Goal: Contribute content: Add original content to the website for others to see

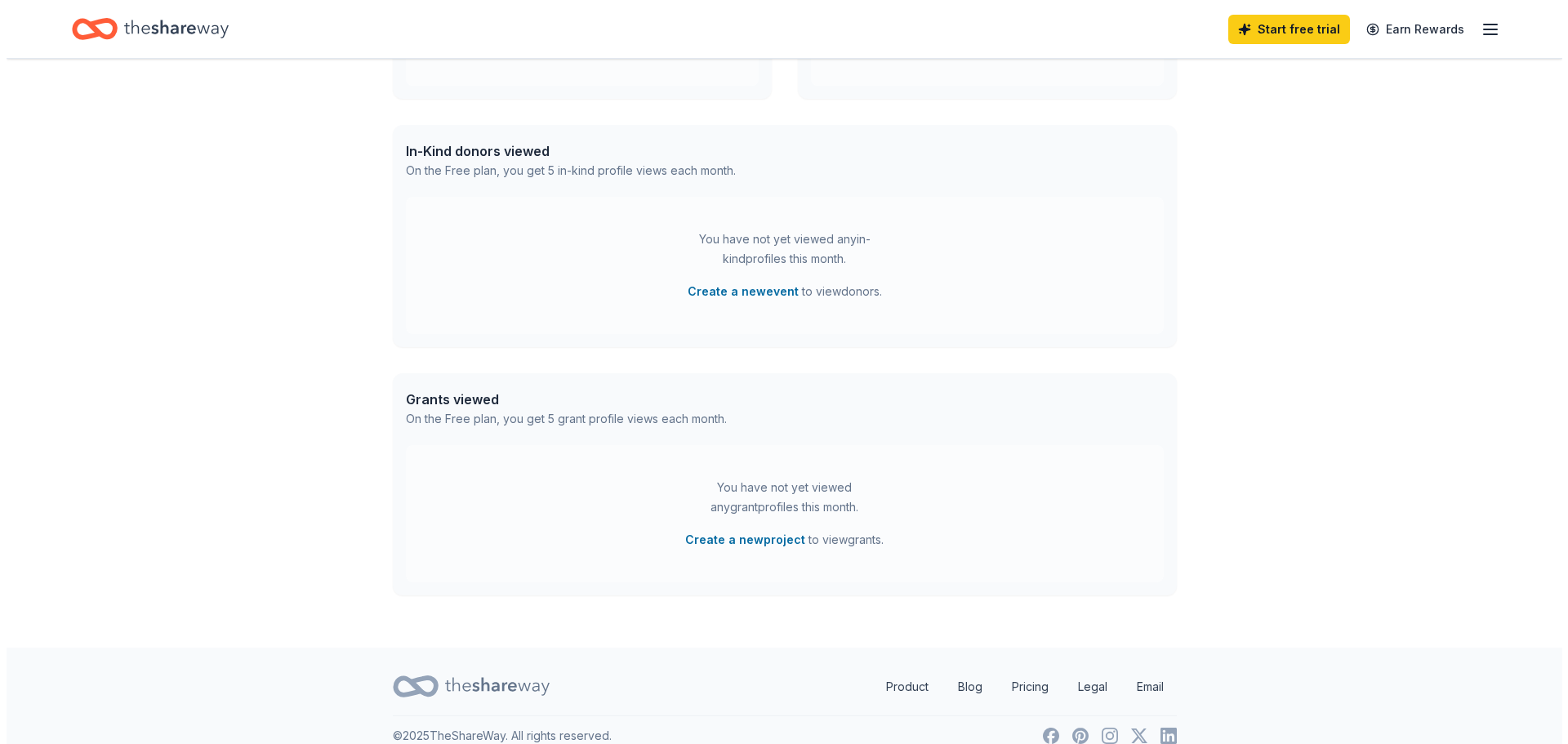
scroll to position [387, 0]
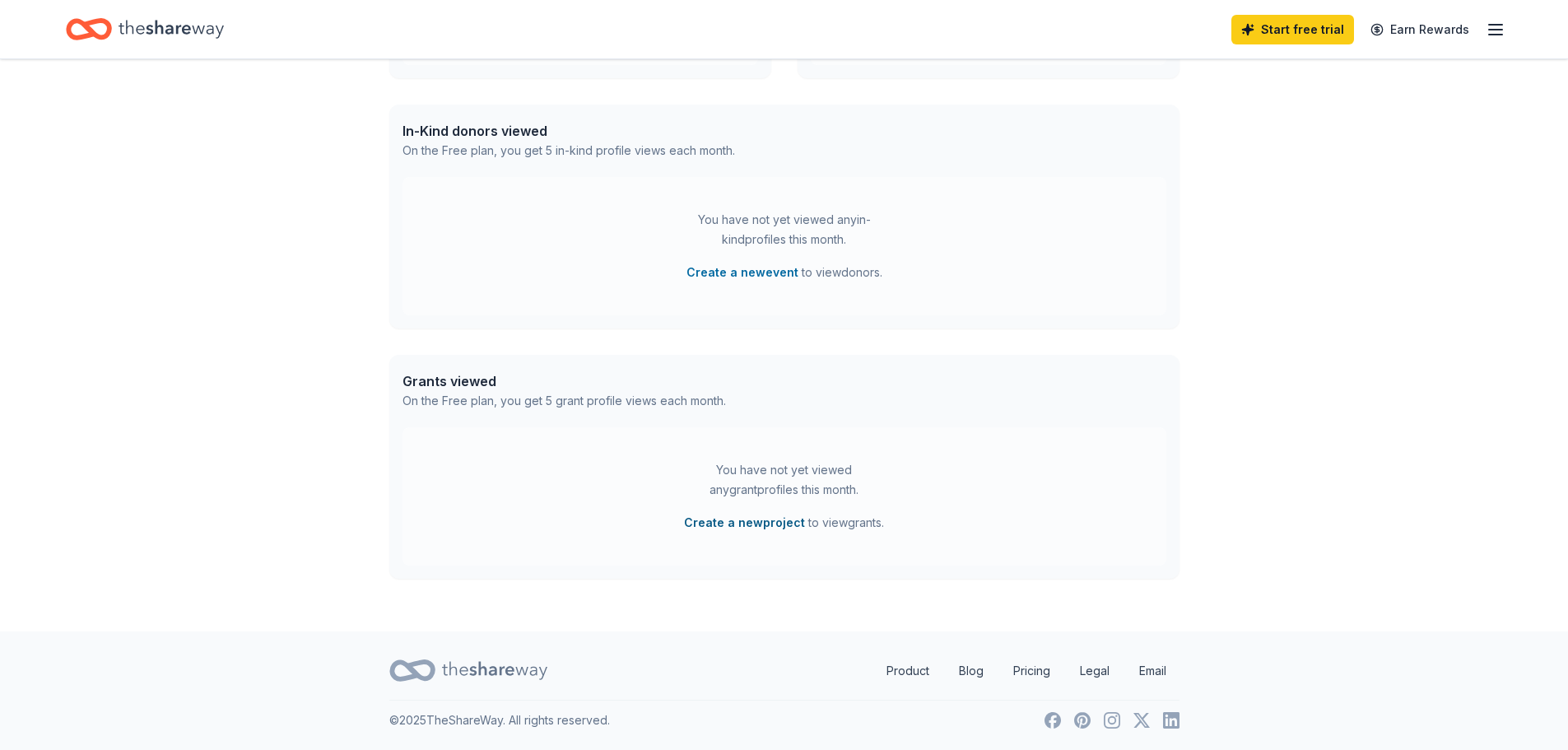
click at [749, 525] on button "Create a new project" at bounding box center [744, 523] width 121 height 20
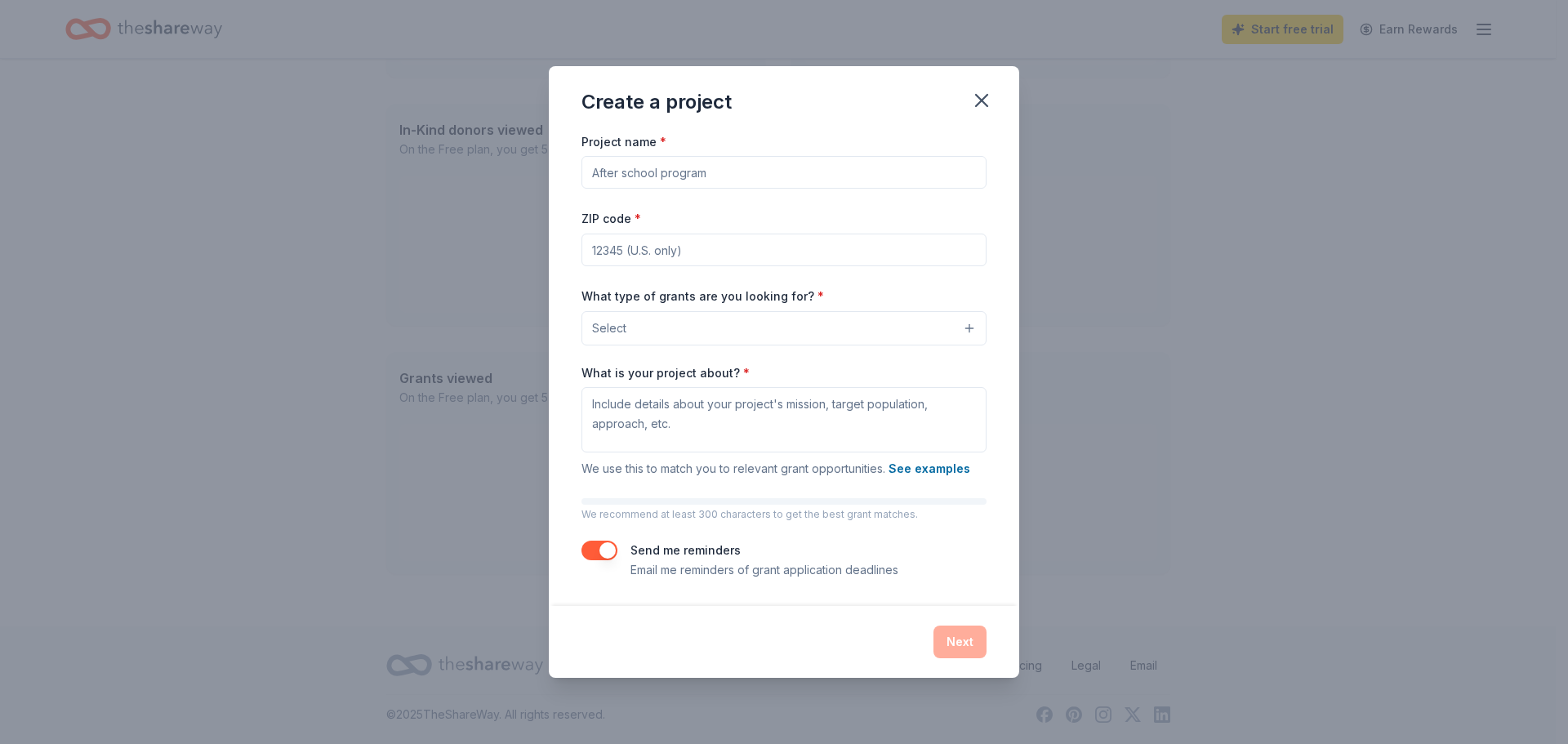
click at [760, 179] on input "Project name *" at bounding box center [784, 172] width 405 height 32
type input "Education"
click at [745, 237] on input "ZIP code *" at bounding box center [784, 249] width 405 height 32
type input "32303"
click at [905, 332] on button "Select" at bounding box center [784, 328] width 405 height 34
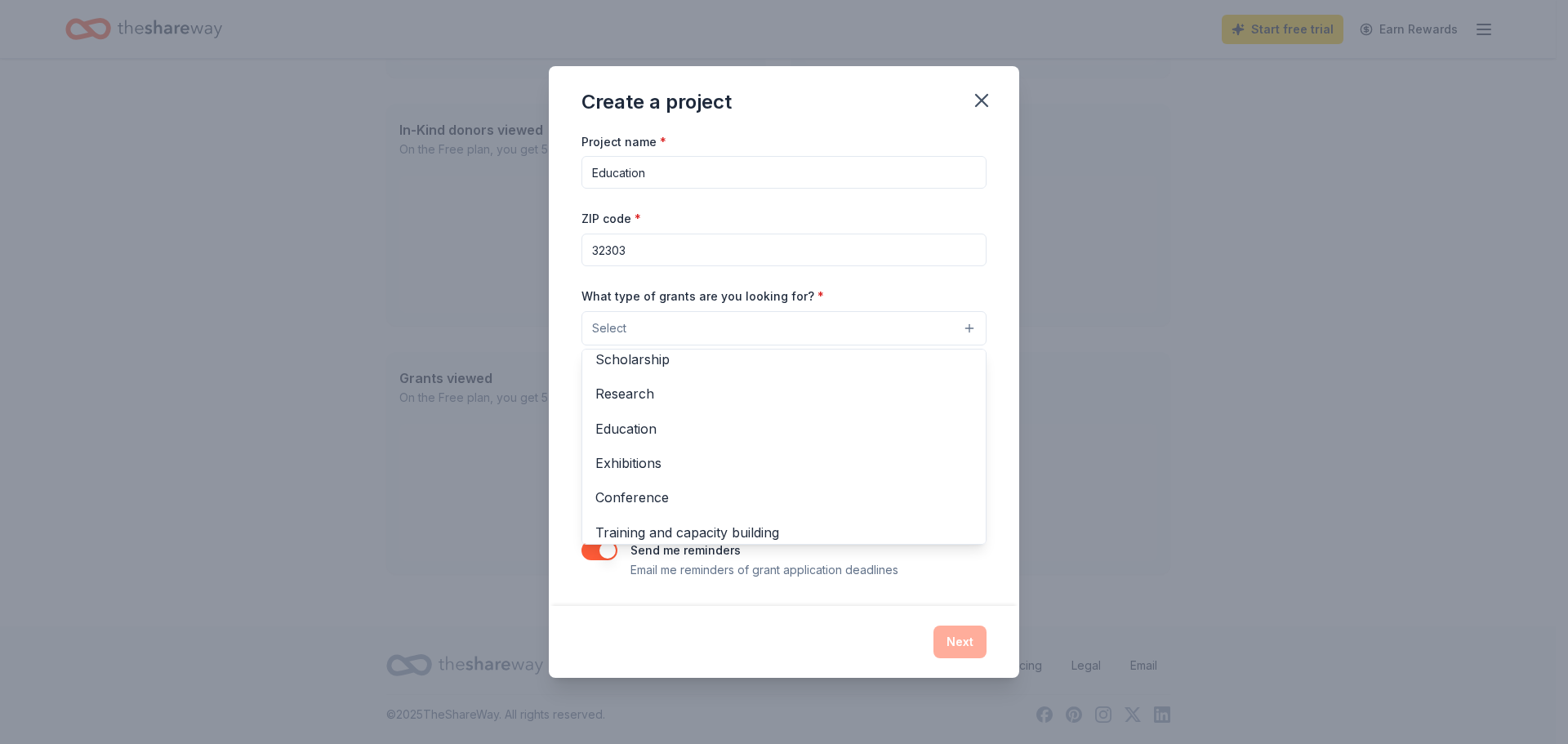
scroll to position [163, 0]
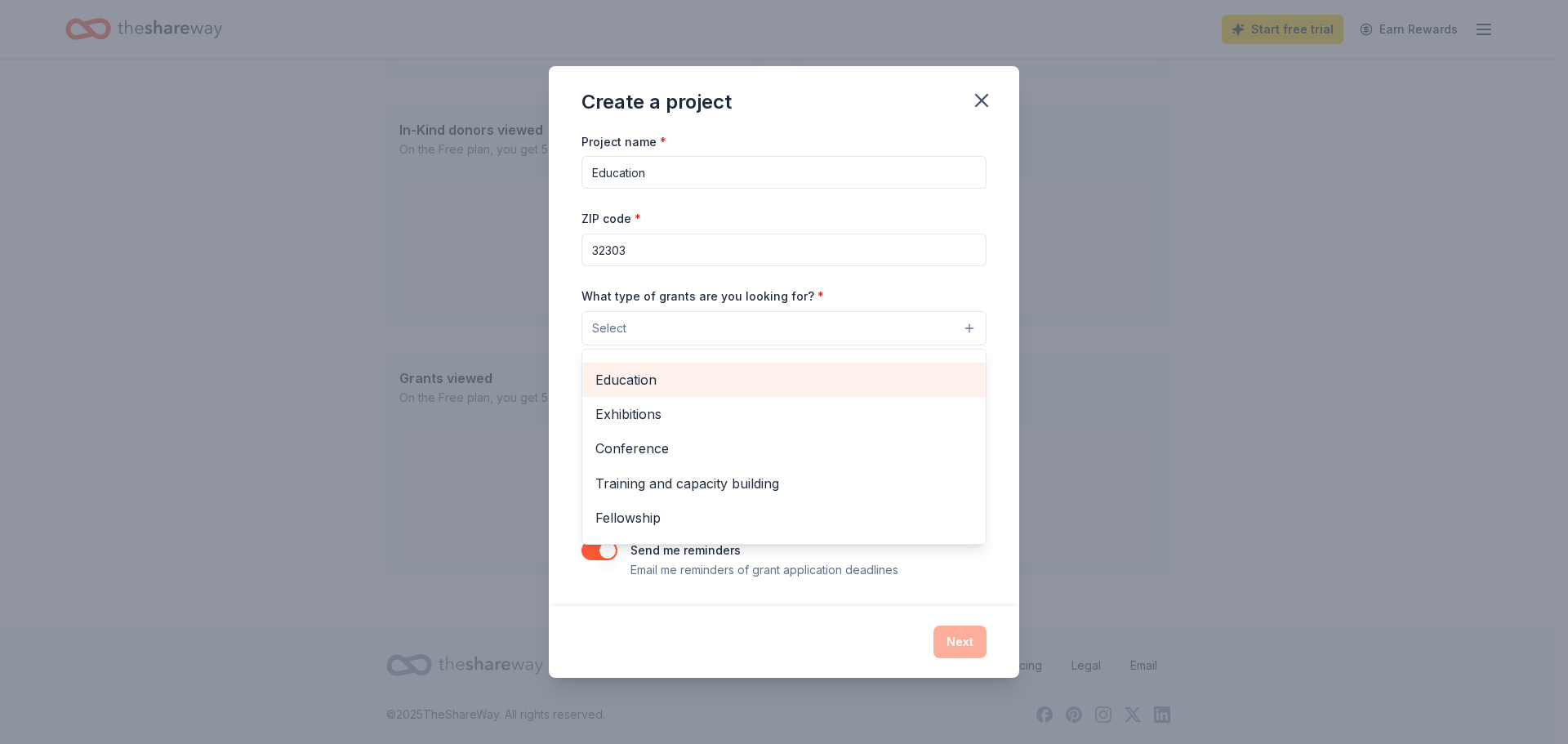
click at [833, 395] on div "Education" at bounding box center [783, 379] width 403 height 34
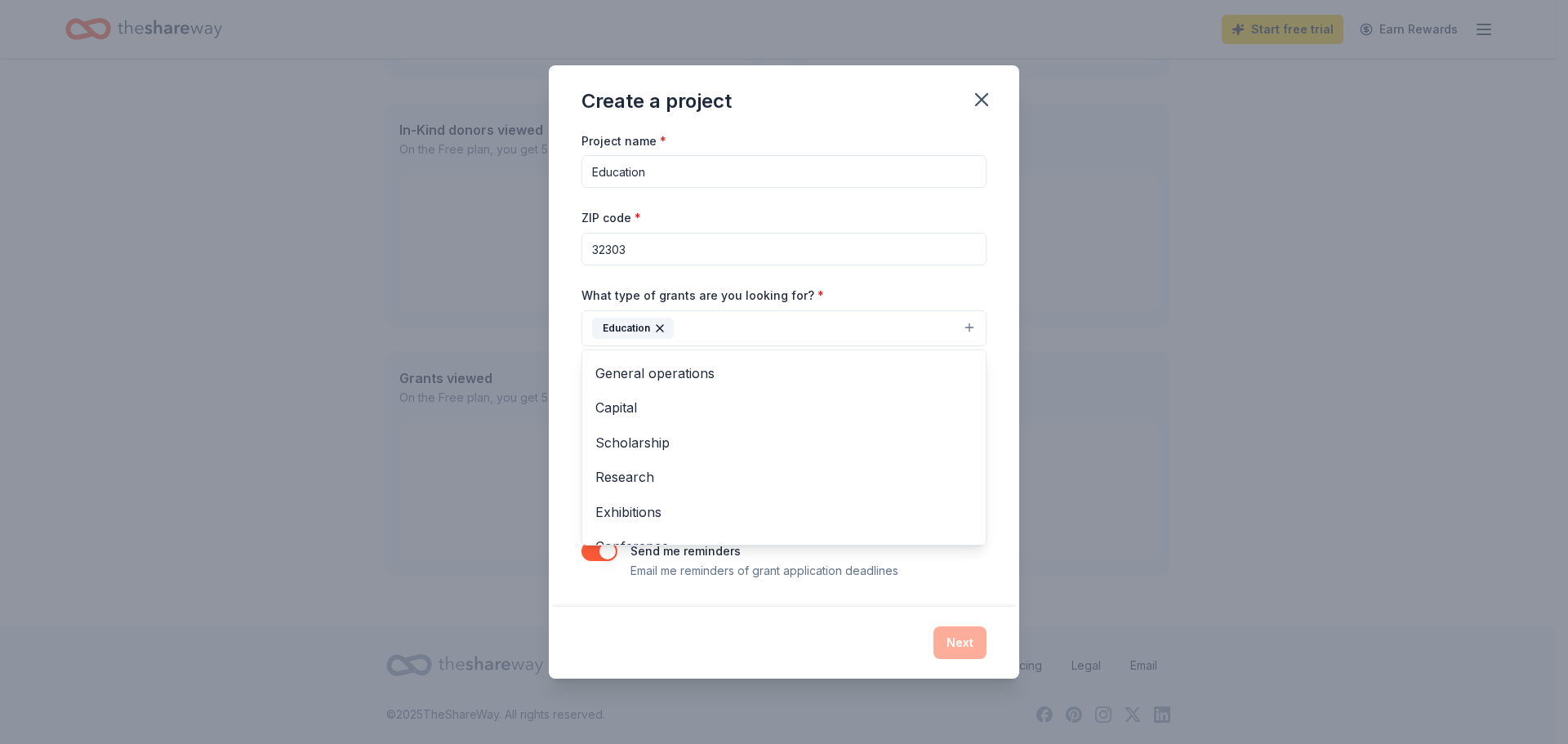
scroll to position [0, 0]
click at [872, 377] on span "Projects & programming" at bounding box center [784, 371] width 377 height 21
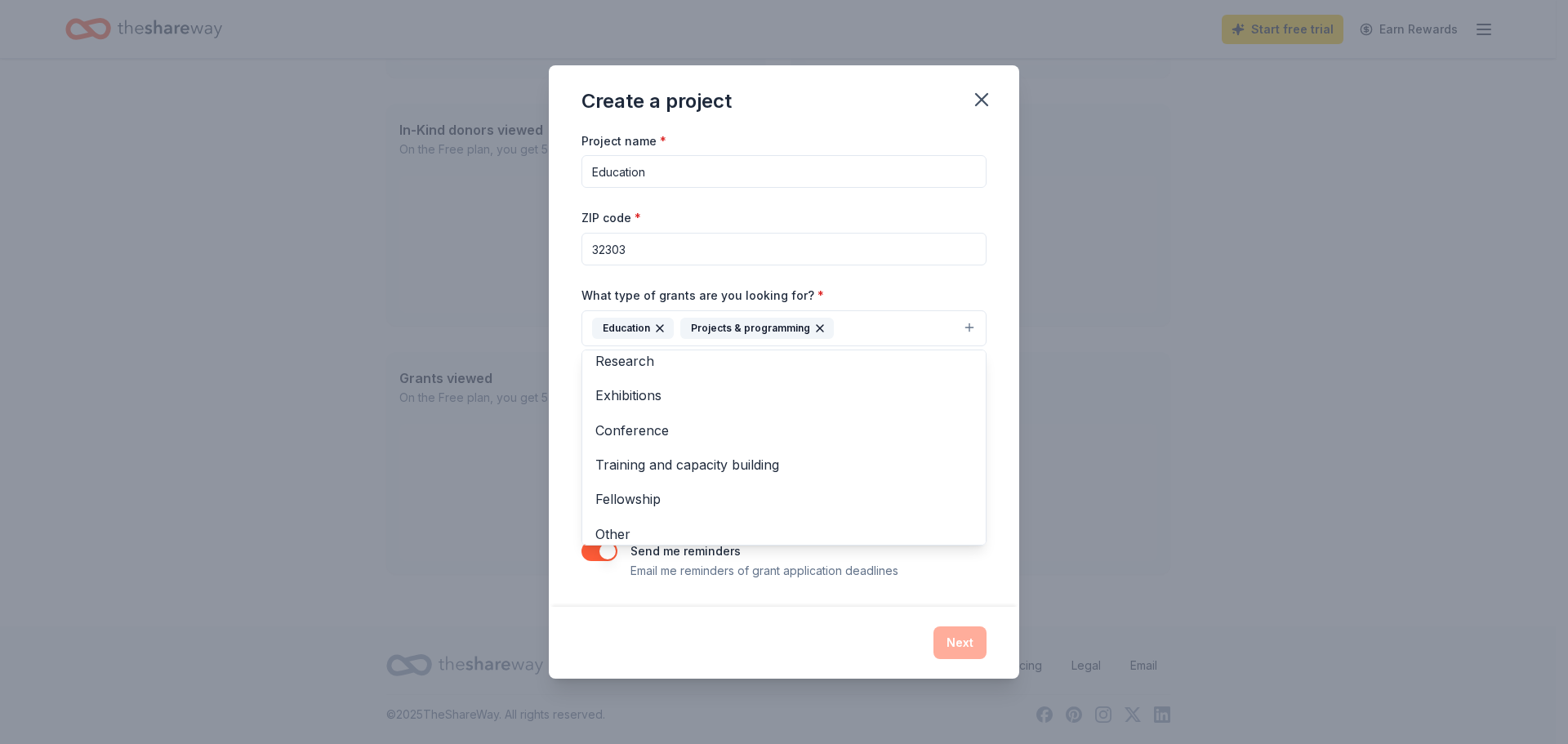
scroll to position [123, 0]
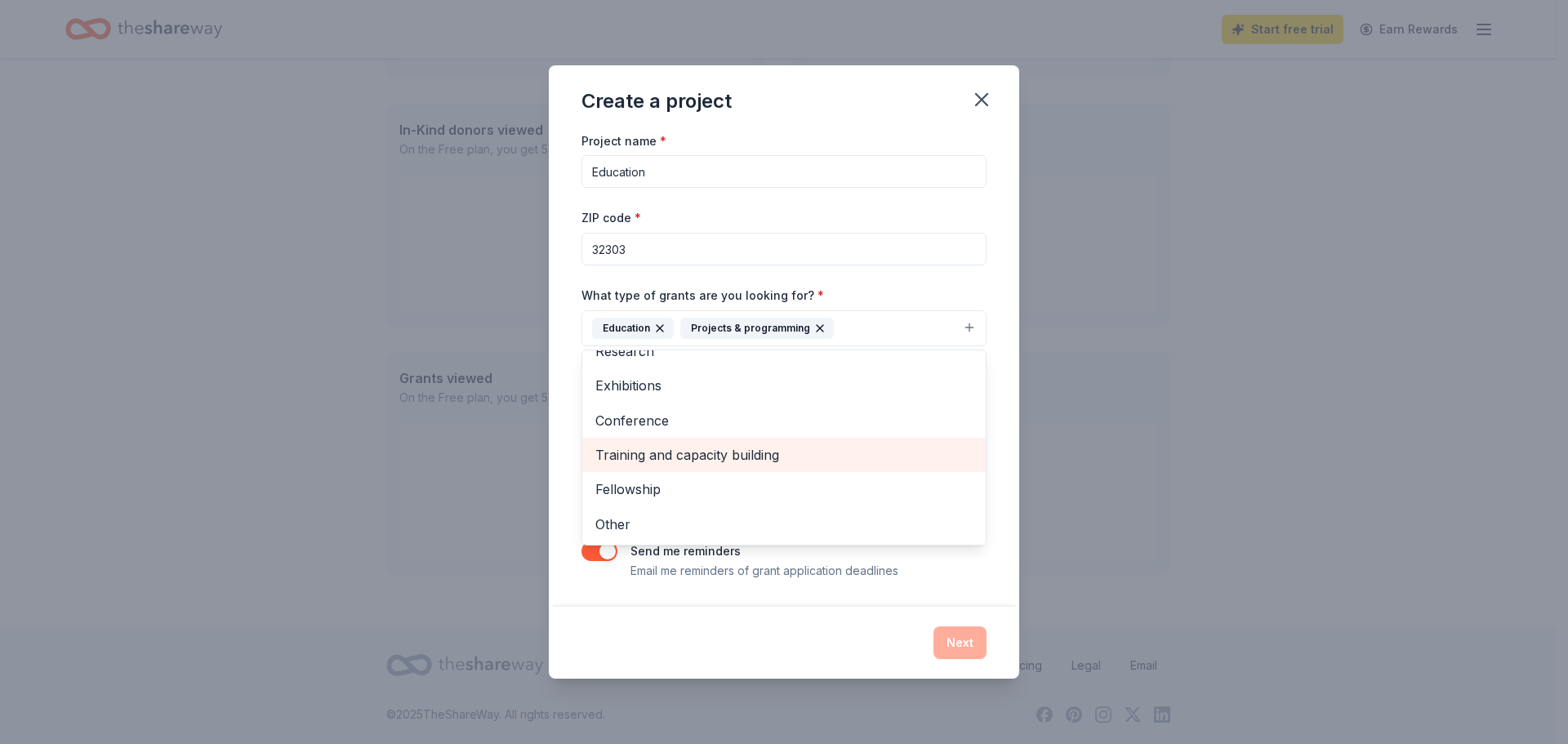
click at [817, 450] on span "Training and capacity building" at bounding box center [784, 455] width 377 height 21
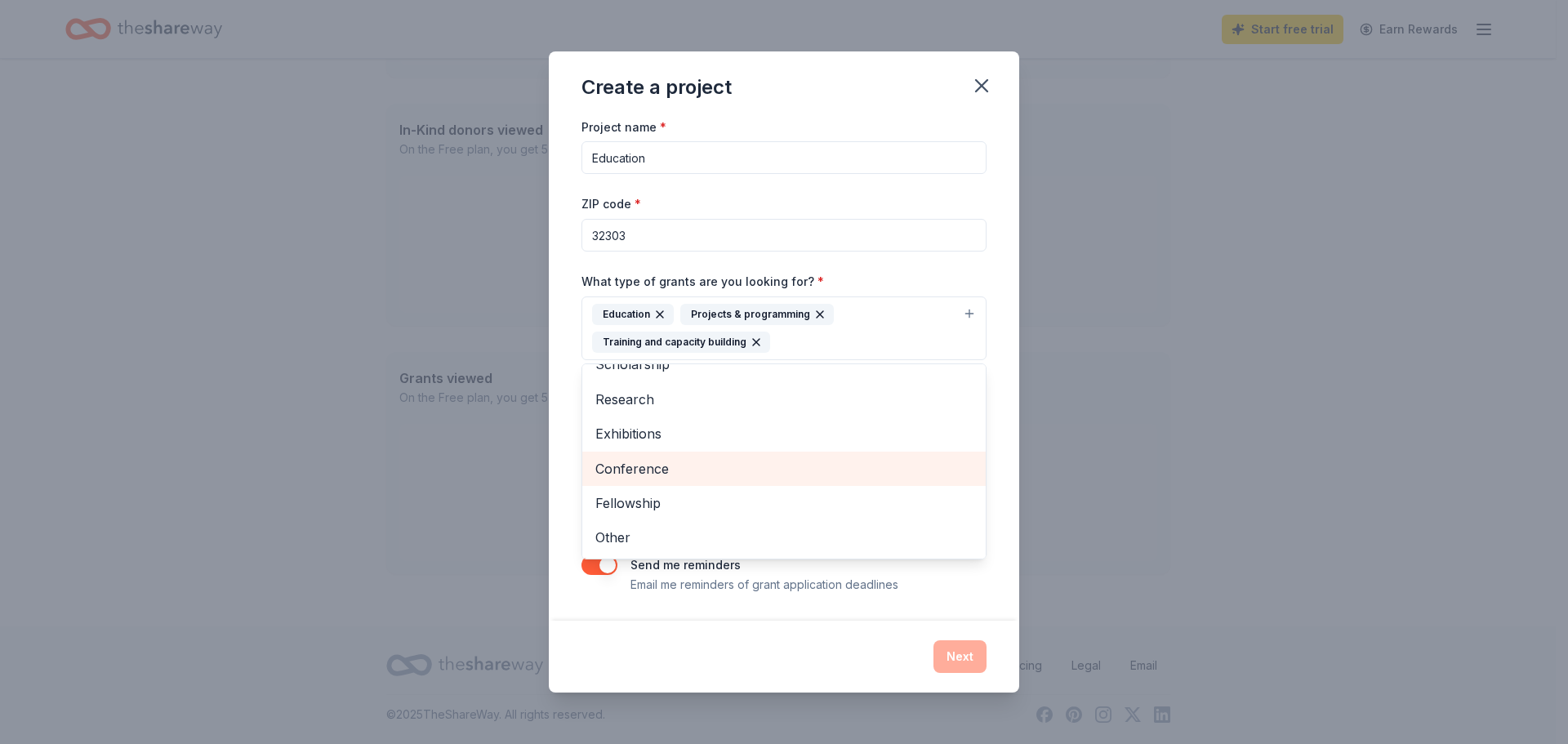
scroll to position [89, 0]
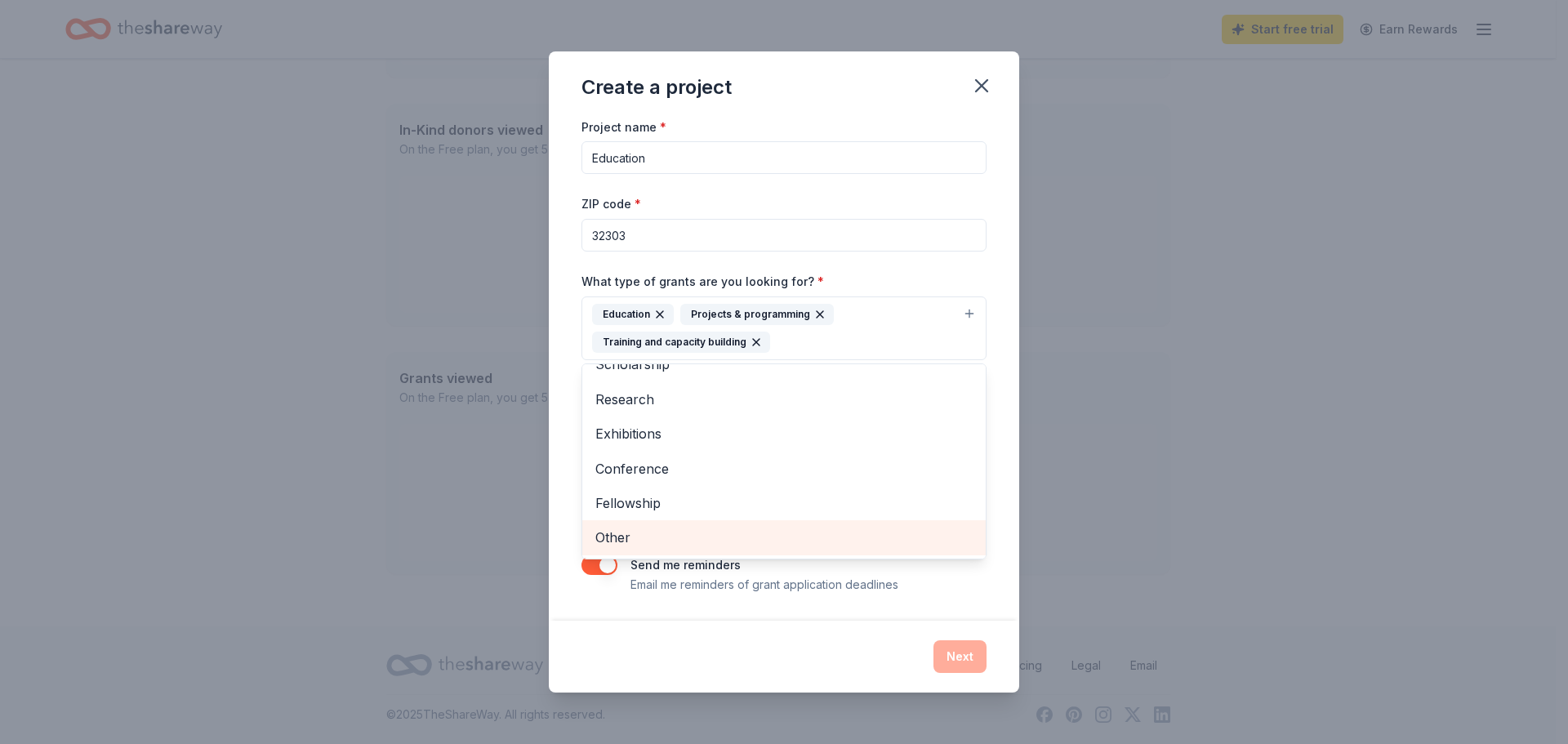
click at [766, 528] on span "Other" at bounding box center [784, 538] width 377 height 21
click at [1009, 467] on div "Project name * Education ZIP code * 32303 What type of grants are you looking f…" at bounding box center [784, 369] width 471 height 504
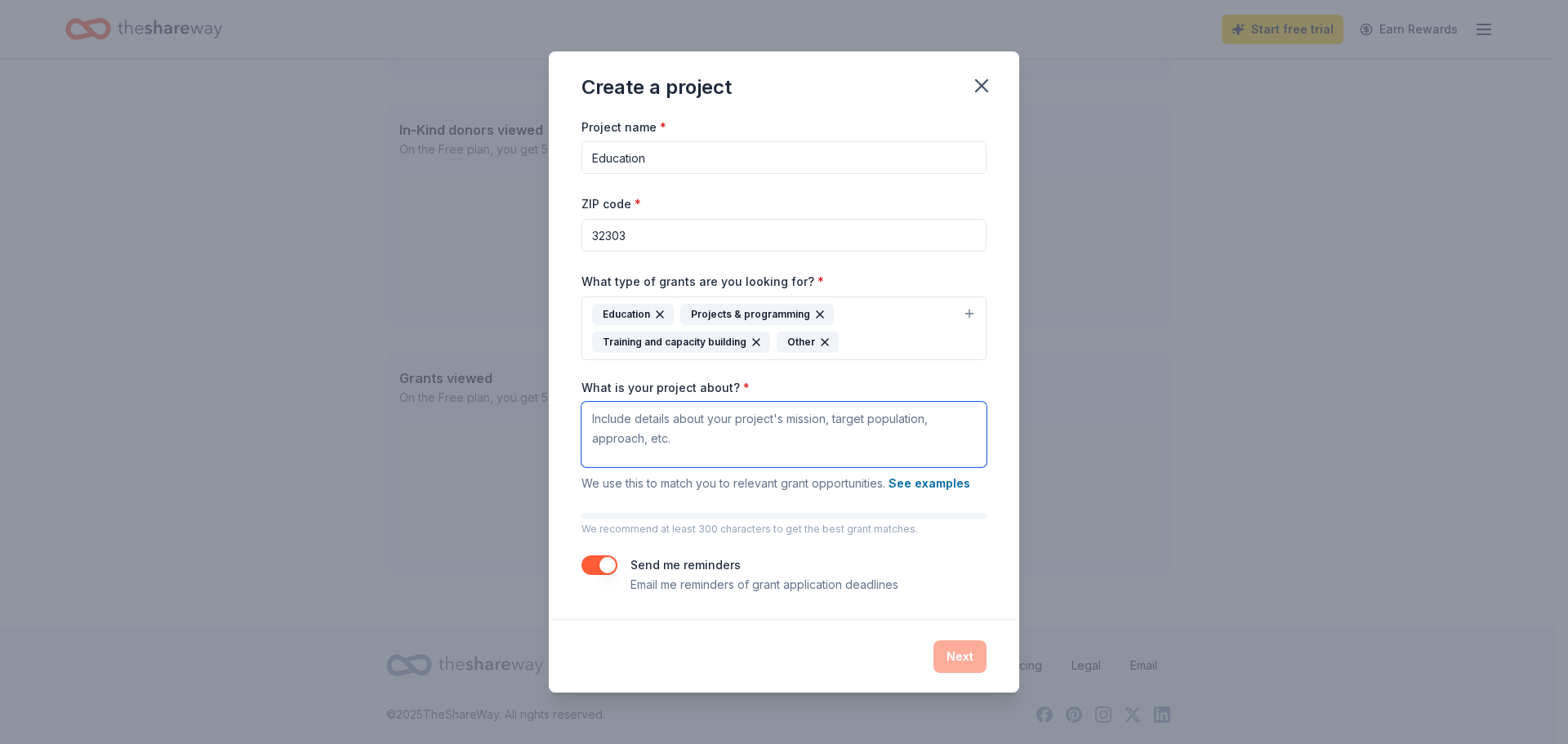
click at [632, 437] on textarea "What is your project about? *" at bounding box center [784, 434] width 405 height 65
type textarea "It is an educational facility with a distribution center."
click at [962, 657] on button "Next" at bounding box center [960, 656] width 53 height 32
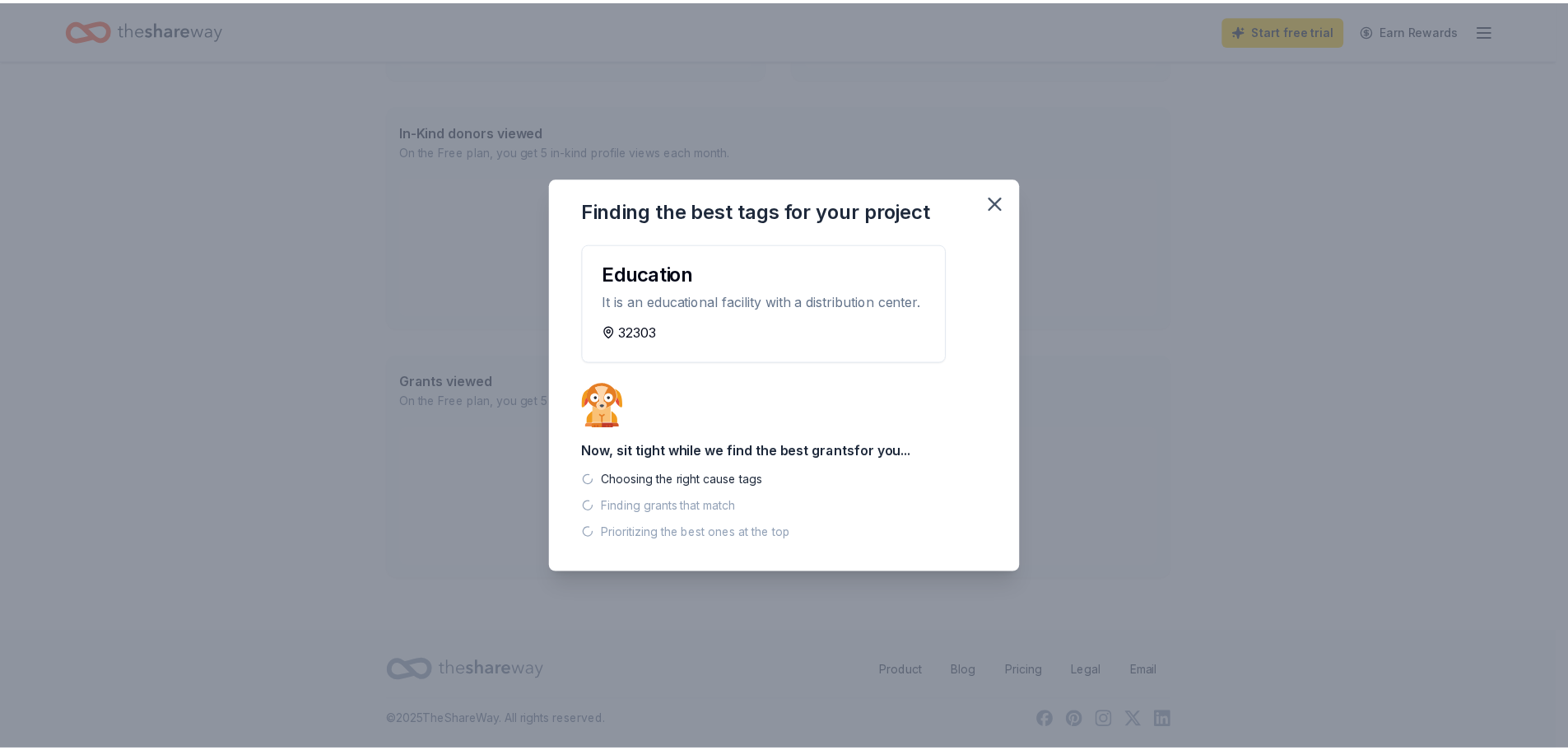
scroll to position [356, 0]
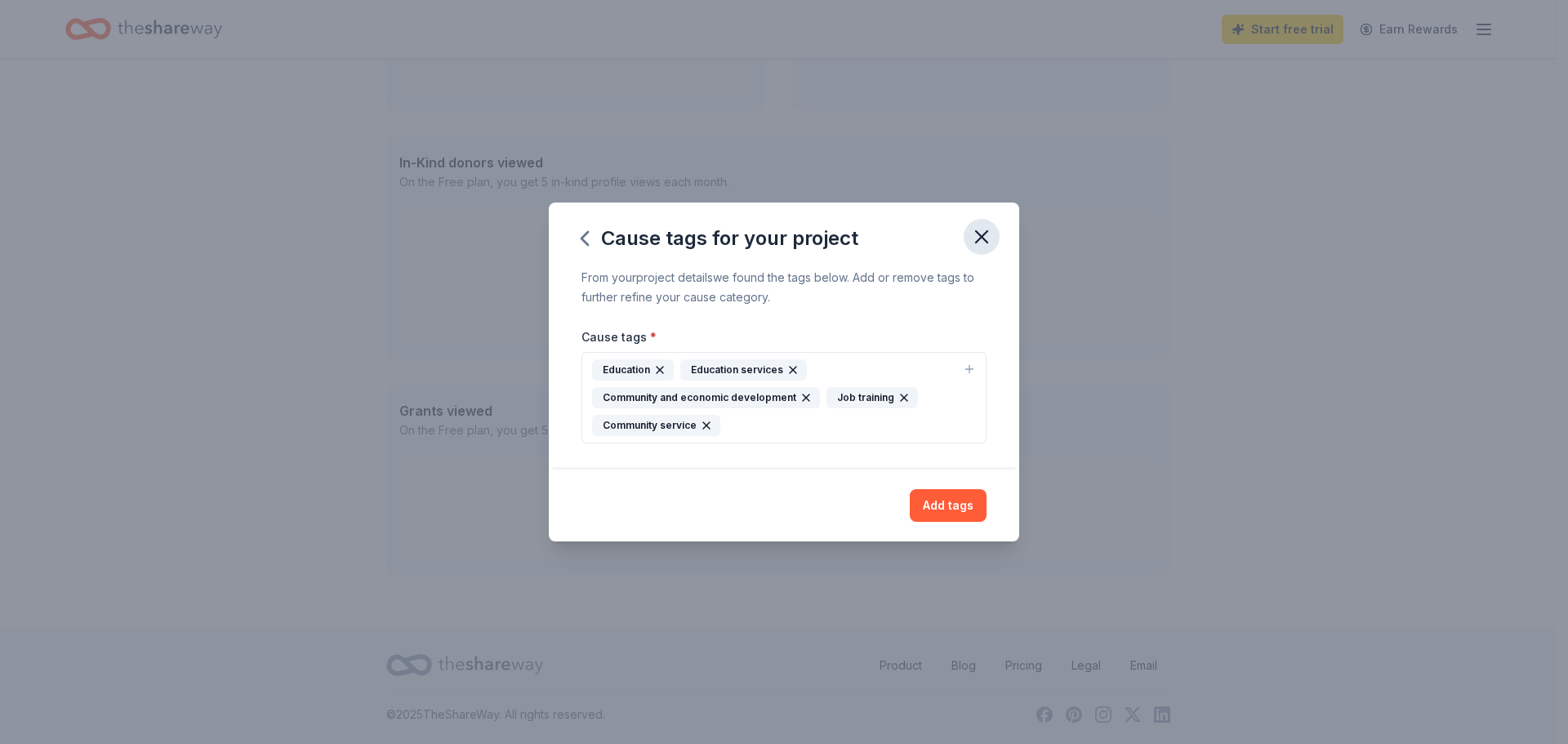
click at [982, 242] on icon "button" at bounding box center [981, 236] width 22 height 22
click at [944, 502] on button "Add tags" at bounding box center [948, 505] width 77 height 32
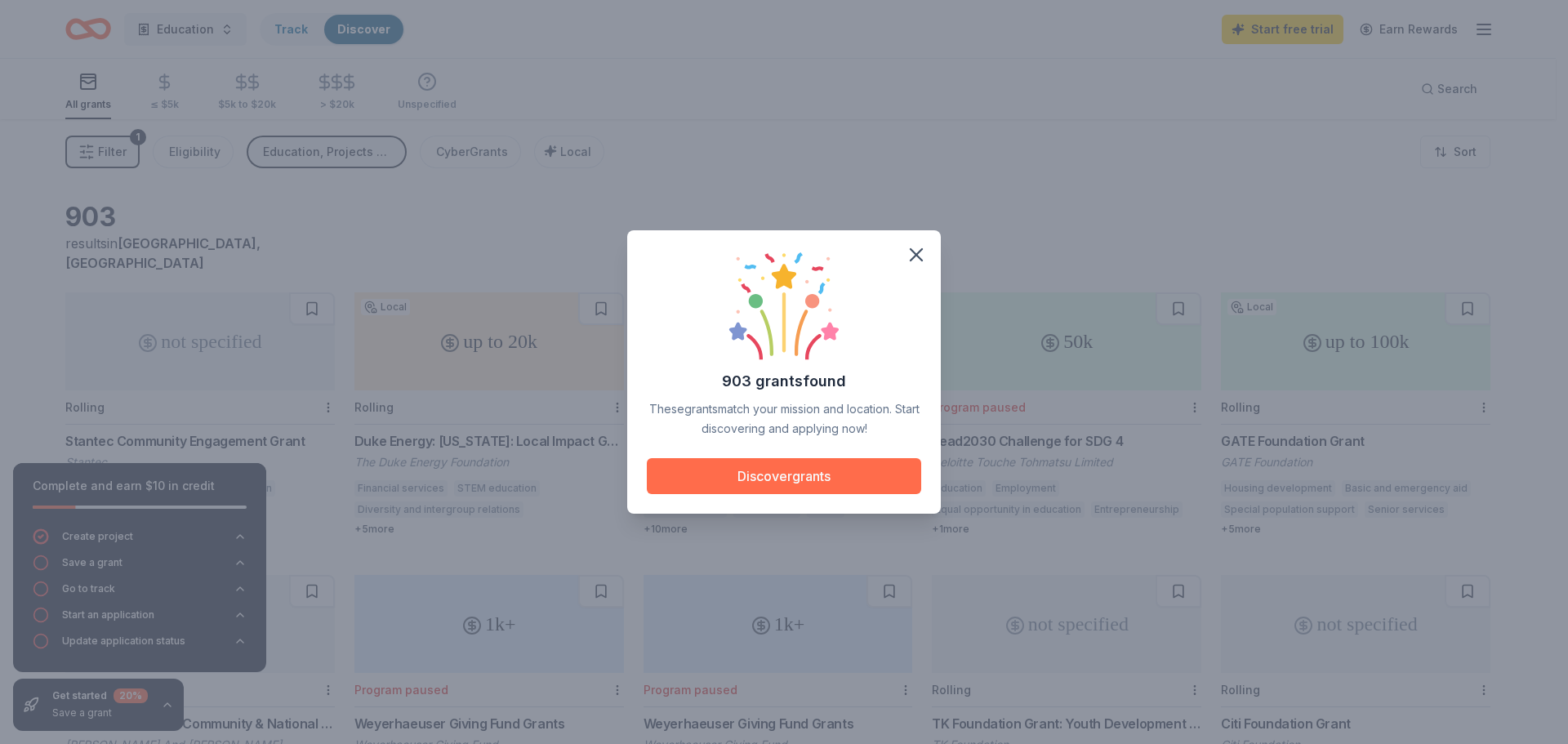
click at [811, 469] on button "Discover grants" at bounding box center [784, 475] width 274 height 36
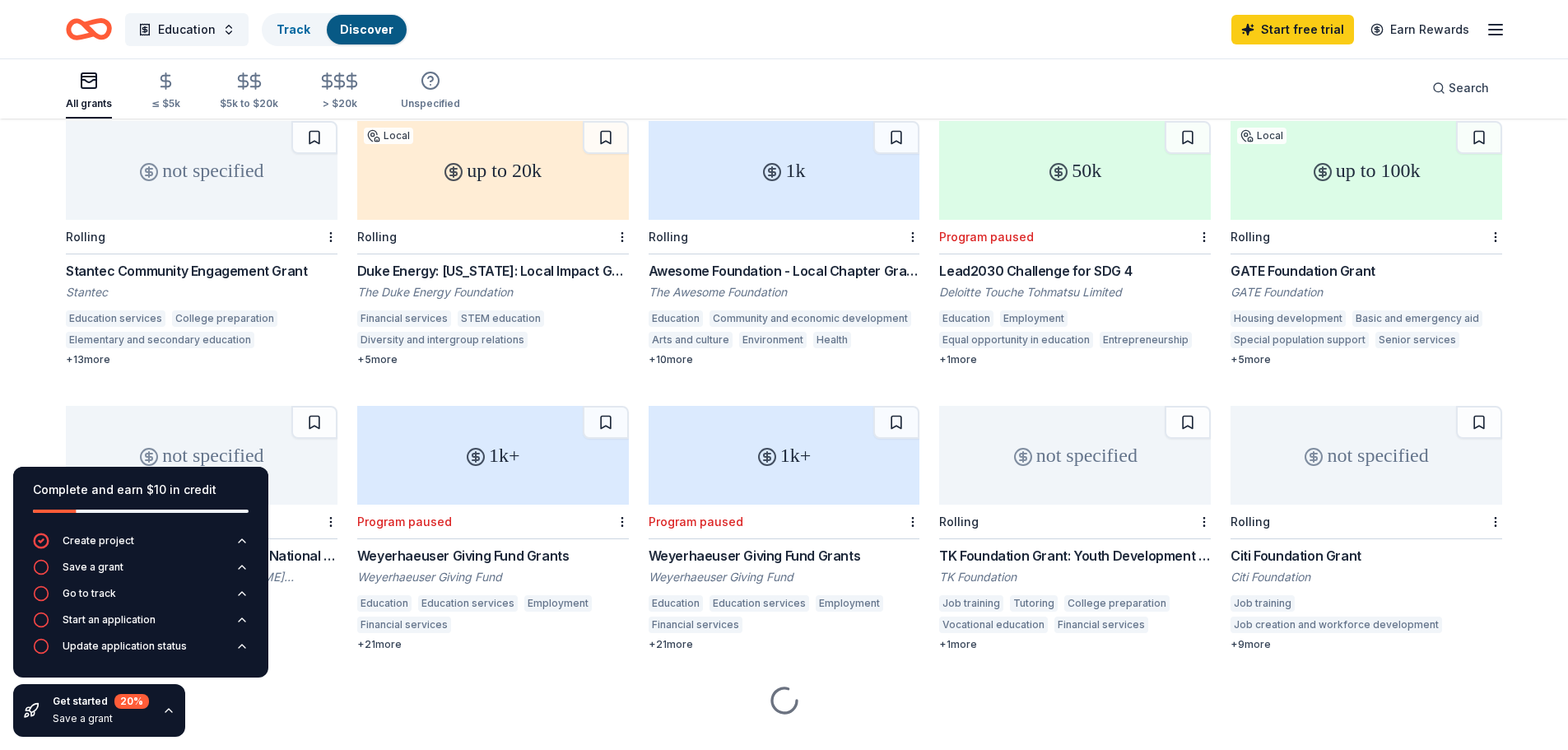
scroll to position [187, 0]
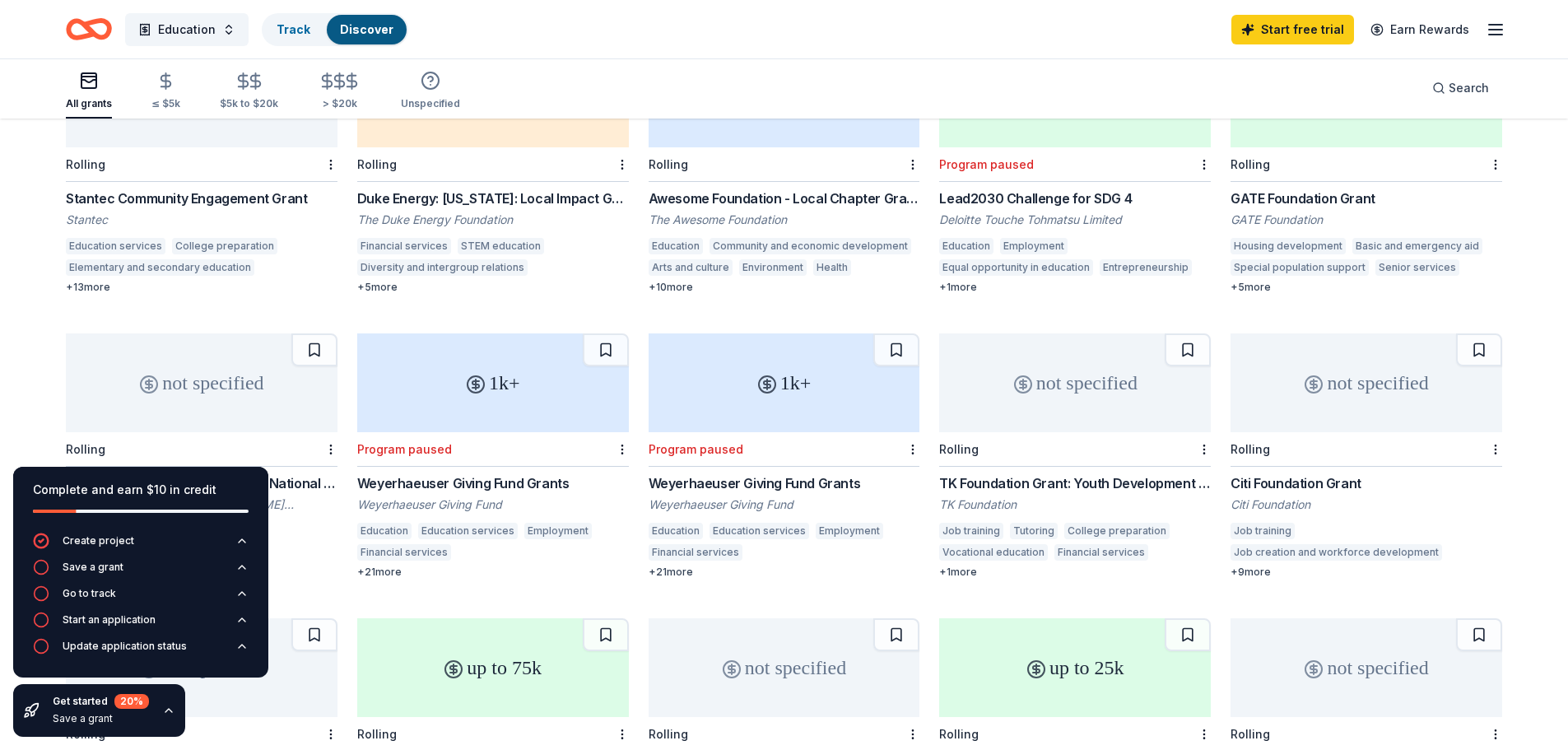
scroll to position [247, 0]
